Goal: Submit feedback/report problem

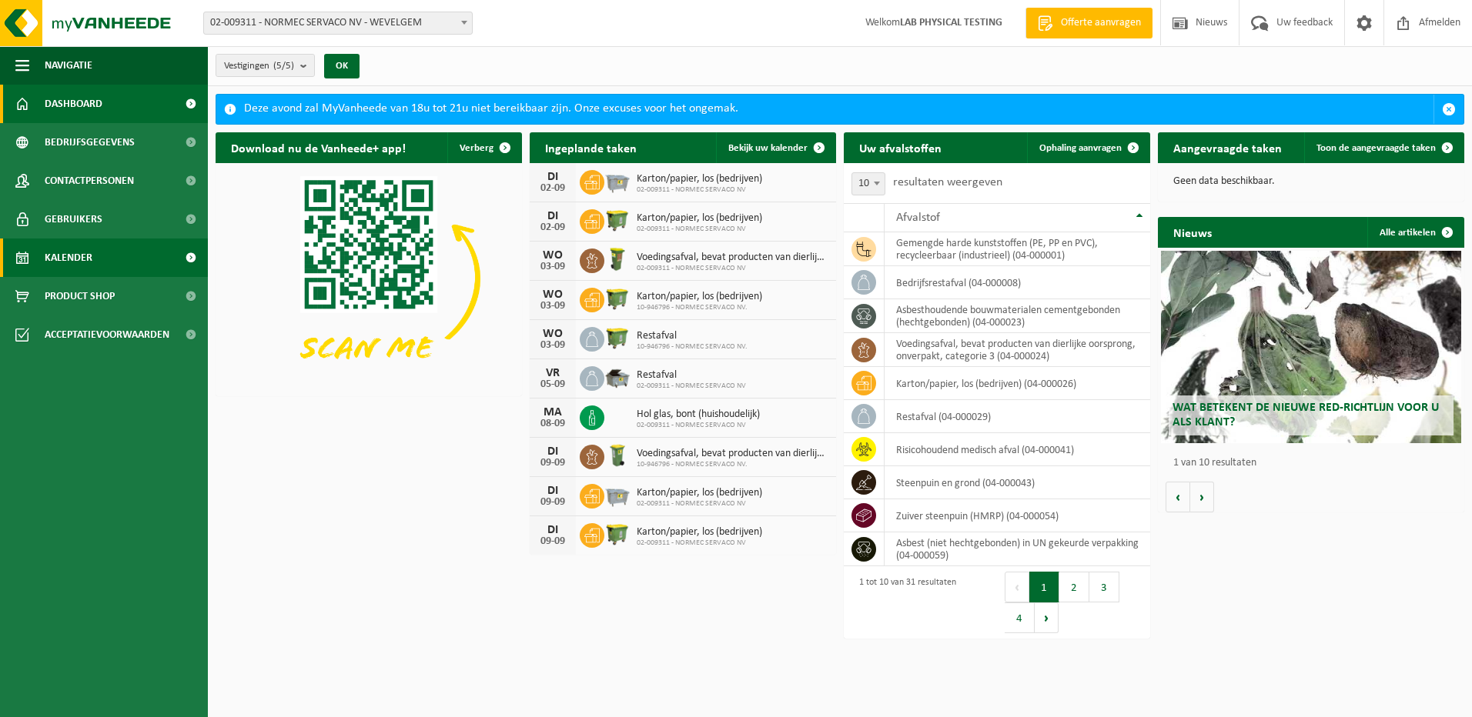
click at [72, 257] on span "Kalender" at bounding box center [69, 258] width 48 height 38
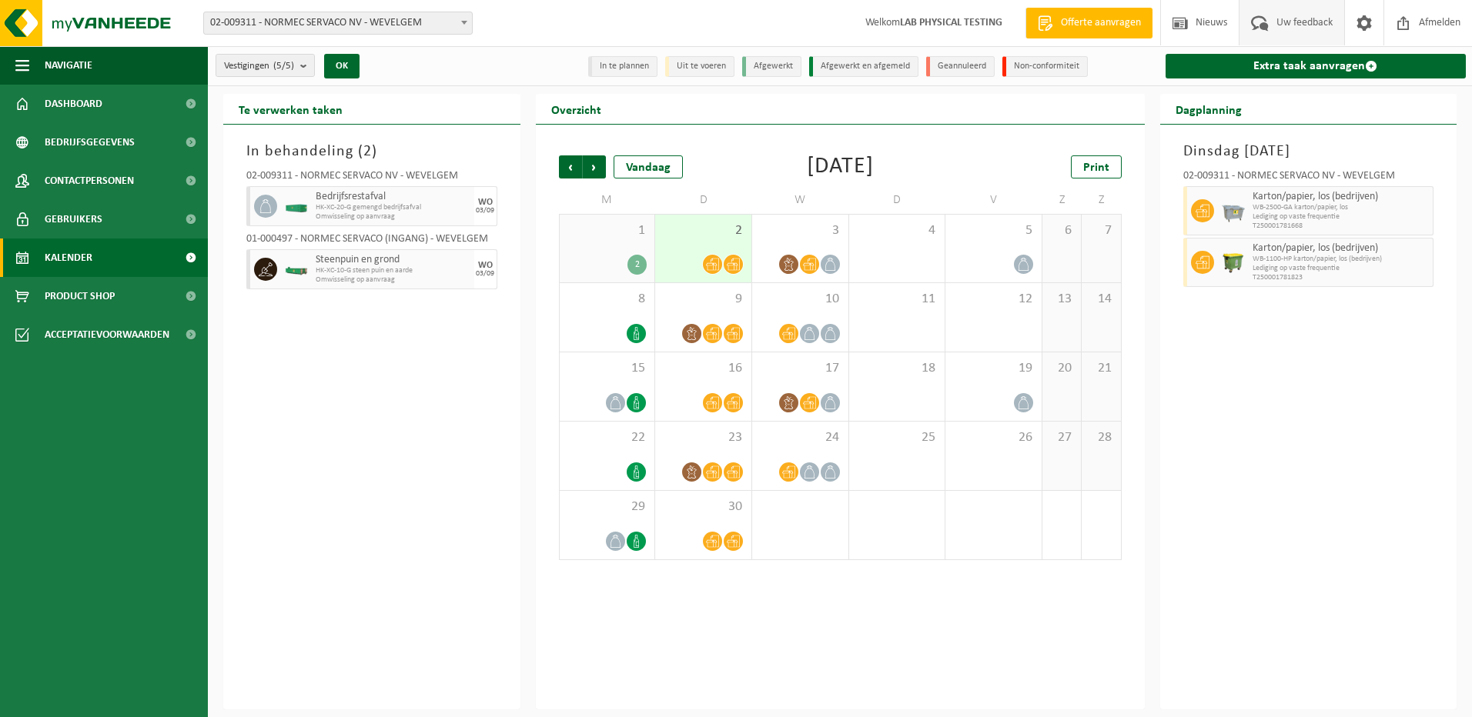
click at [1272, 25] on span "Uw feedback" at bounding box center [1304, 22] width 64 height 45
